Goal: Find specific page/section: Find specific page/section

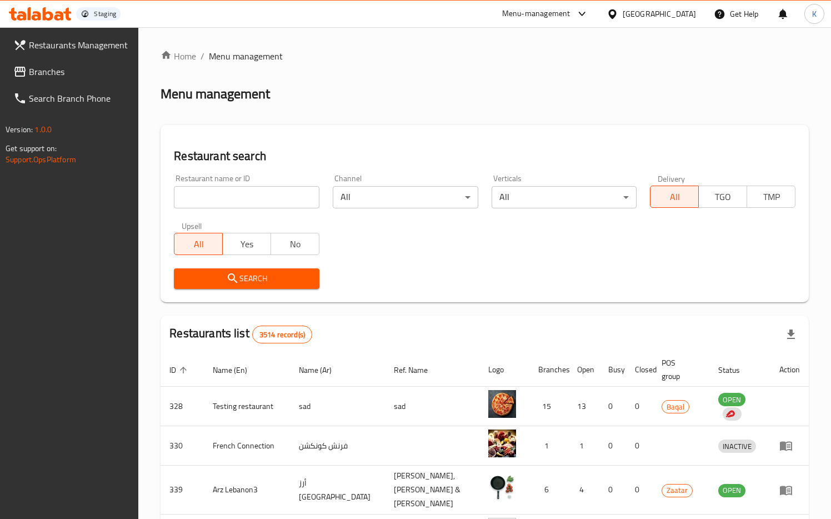
click at [213, 199] on input "search" at bounding box center [246, 197] width 145 height 22
type input "634275"
click at [245, 275] on span "Search" at bounding box center [247, 279] width 128 height 14
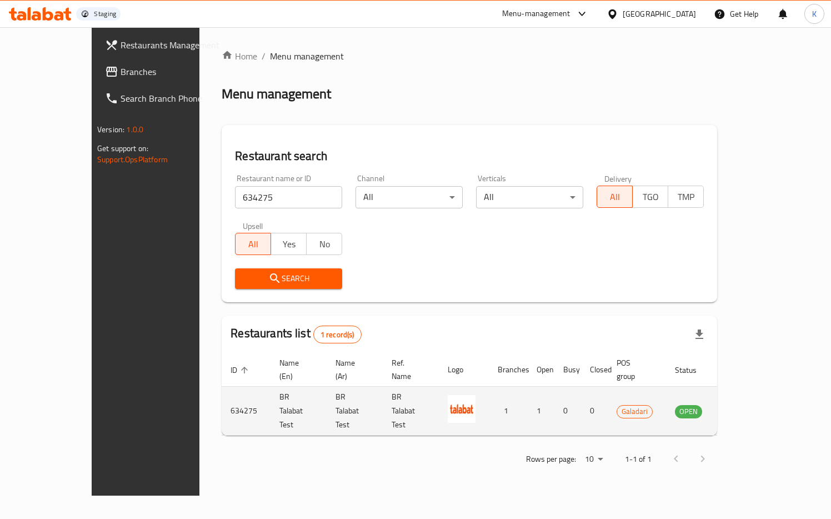
click at [762, 400] on td "enhanced table" at bounding box center [743, 411] width 38 height 49
click at [746, 407] on icon "enhanced table" at bounding box center [740, 411] width 12 height 9
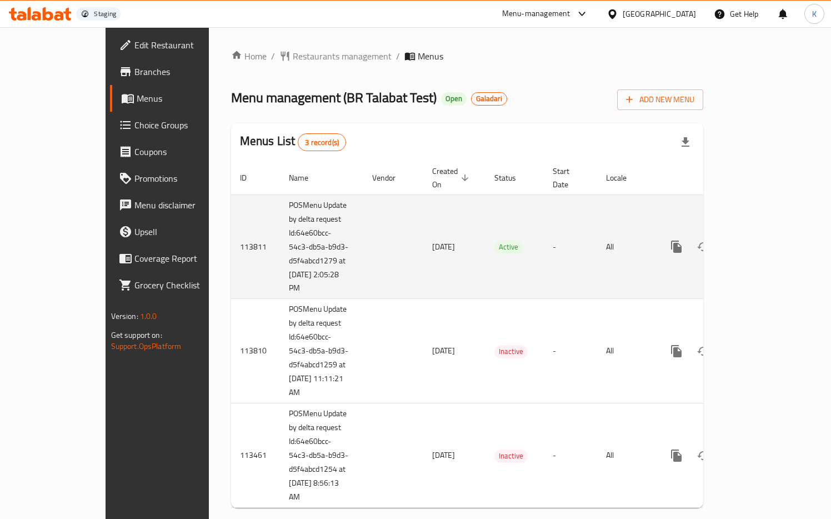
click at [231, 235] on td "113811" at bounding box center [255, 246] width 49 height 104
copy td "113811"
